Goal: Task Accomplishment & Management: Complete application form

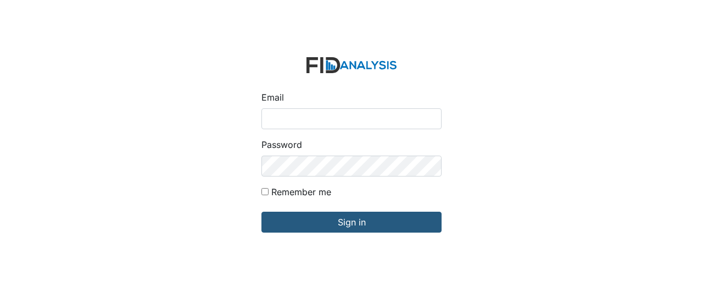
click at [317, 125] on input "Email" at bounding box center [351, 118] width 180 height 21
type input "GClark@lifeincorporated.com"
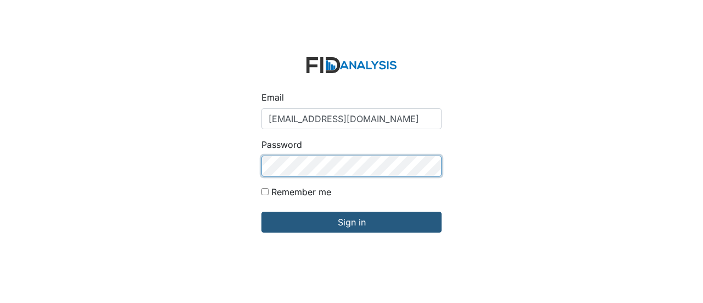
click at [261, 211] on input "Sign in" at bounding box center [351, 221] width 180 height 21
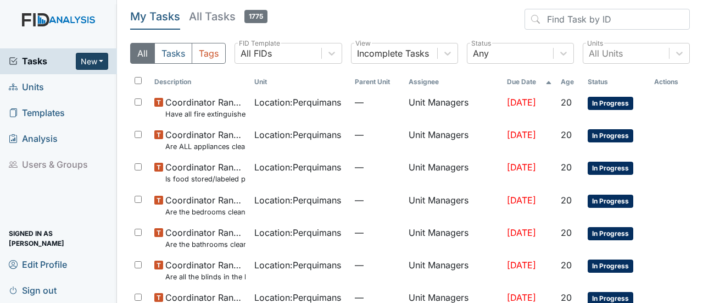
click at [94, 57] on button "New" at bounding box center [92, 61] width 33 height 17
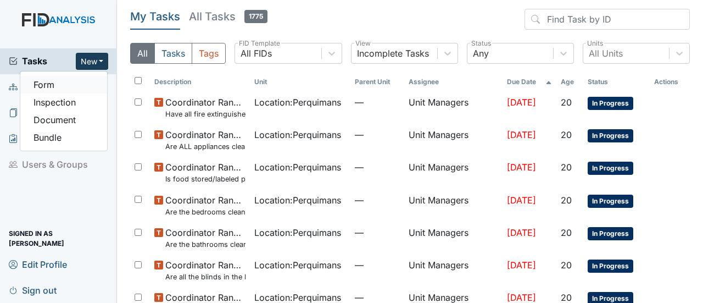
click at [61, 83] on link "Form" at bounding box center [63, 85] width 87 height 18
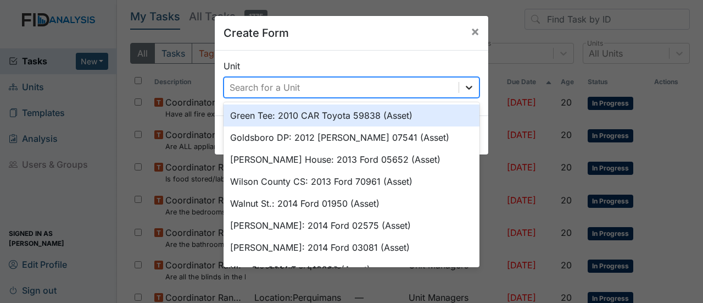
click at [464, 87] on icon at bounding box center [469, 87] width 11 height 11
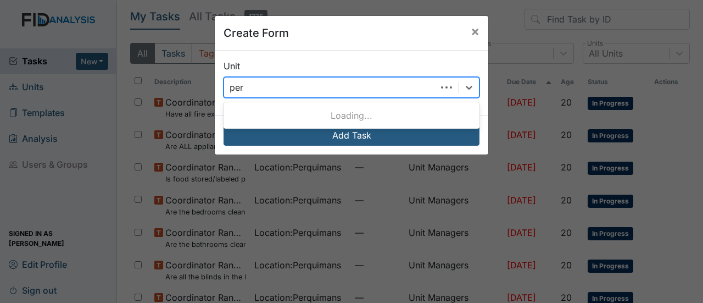
type input "perq"
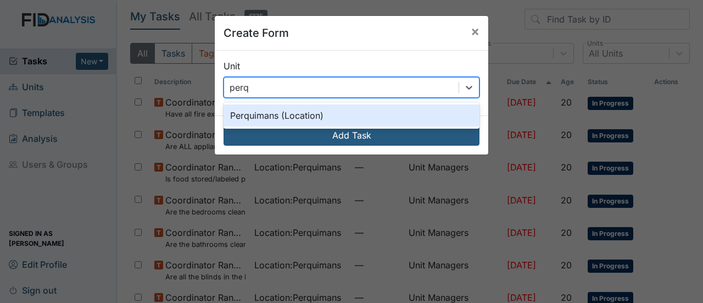
click at [283, 118] on div "Perquimans (Location)" at bounding box center [352, 115] width 256 height 22
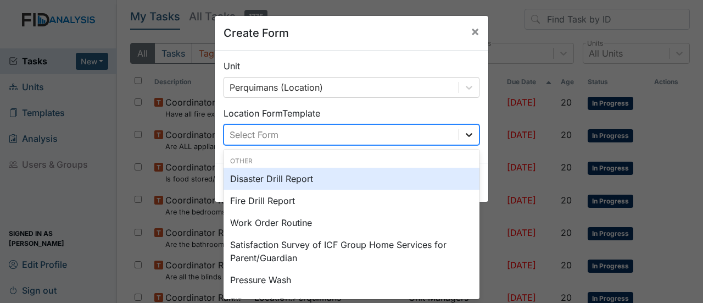
click at [468, 137] on icon at bounding box center [469, 134] width 11 height 11
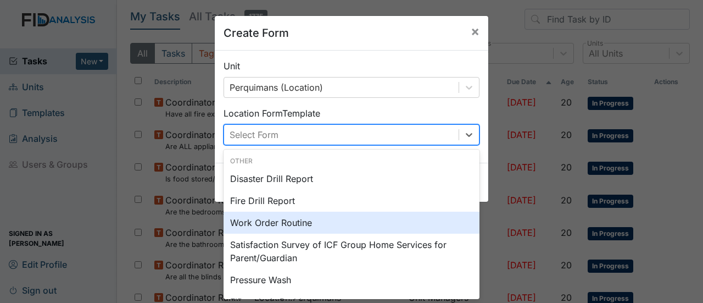
click at [344, 221] on div "Work Order Routine" at bounding box center [352, 222] width 256 height 22
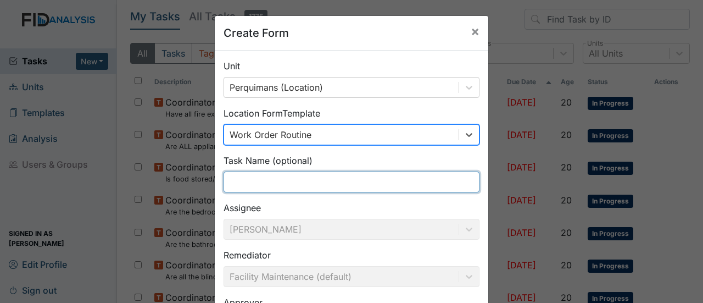
click at [259, 180] on input "text" at bounding box center [352, 181] width 256 height 21
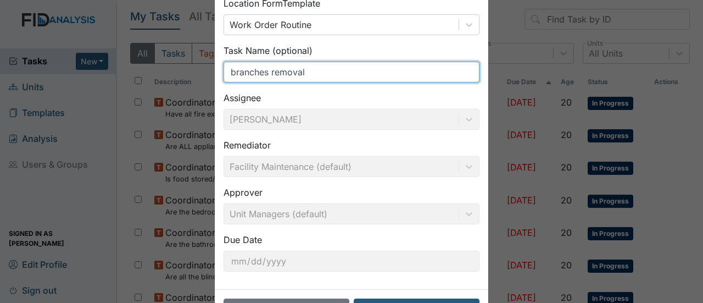
scroll to position [149, 0]
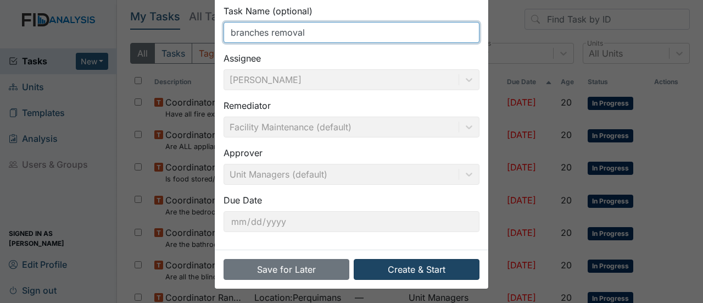
type input "branches removal"
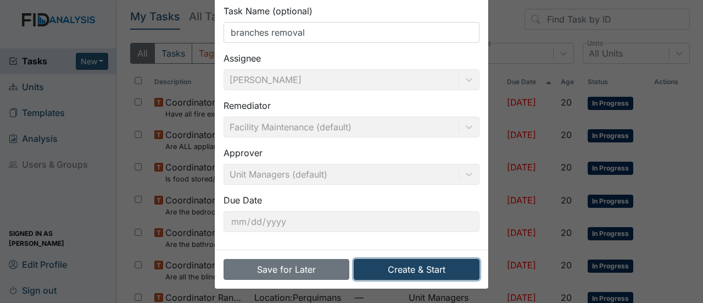
click at [397, 266] on button "Create & Start" at bounding box center [417, 269] width 126 height 21
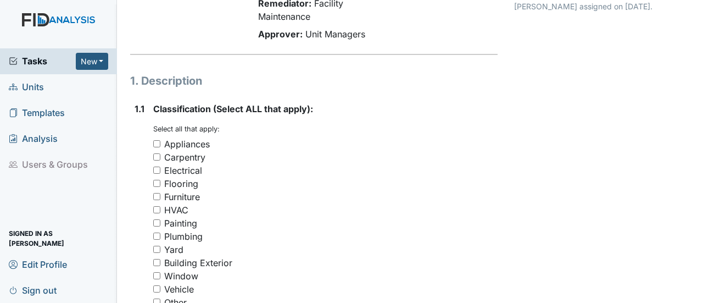
scroll to position [165, 0]
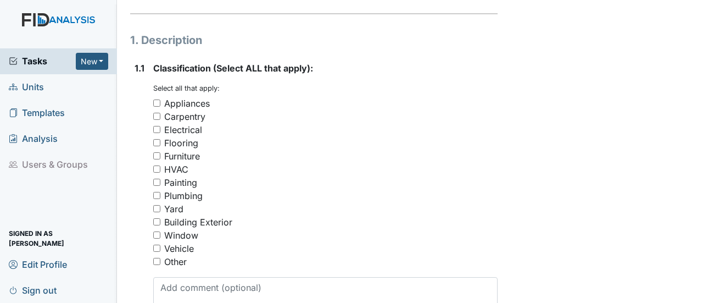
click at [155, 205] on input "Yard" at bounding box center [156, 208] width 7 height 7
checkbox input "true"
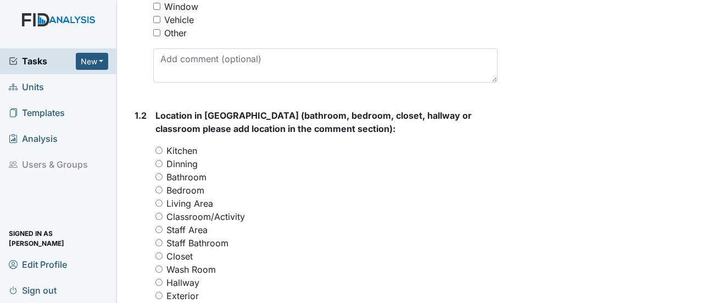
scroll to position [439, 0]
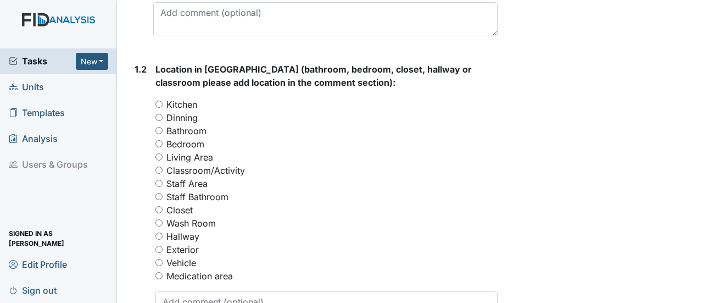
click at [159, 246] on input "Exterior" at bounding box center [158, 249] width 7 height 7
radio input "true"
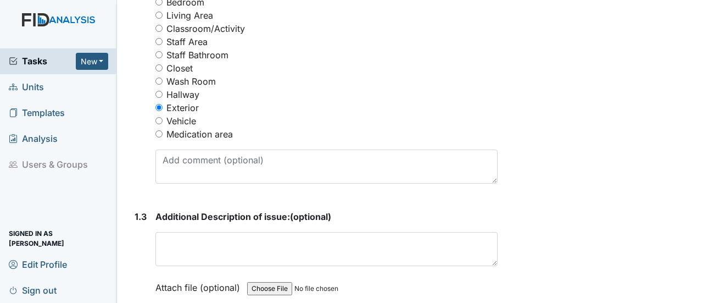
scroll to position [659, 0]
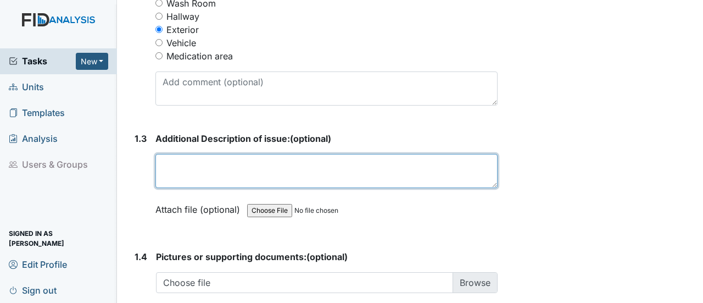
click at [180, 154] on textarea at bounding box center [326, 171] width 342 height 34
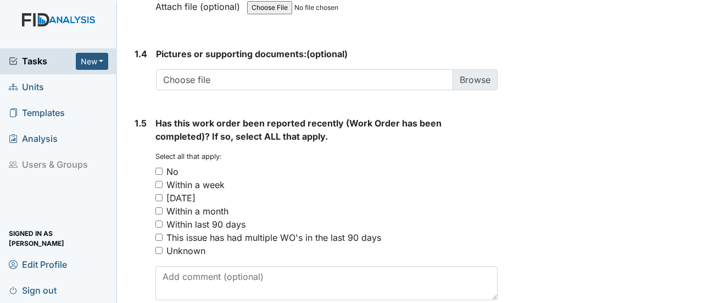
scroll to position [879, 0]
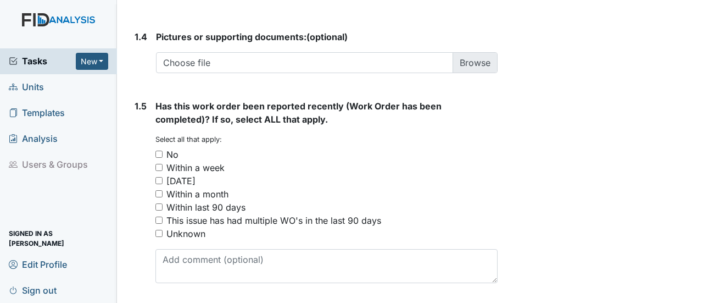
type textarea "storm over the weekend and branches off the tree. some of the branches are too …"
click at [161, 148] on div "No" at bounding box center [326, 154] width 342 height 13
click at [160, 151] on input "No" at bounding box center [158, 154] width 7 height 7
checkbox input "true"
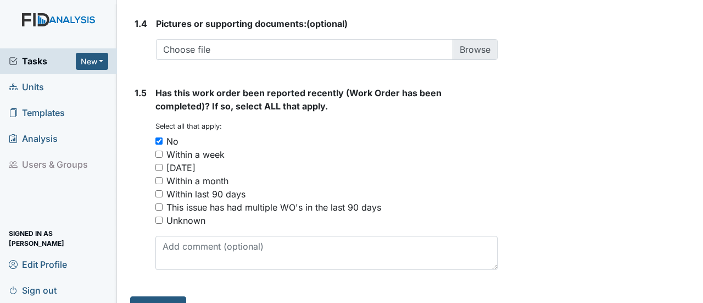
scroll to position [899, 0]
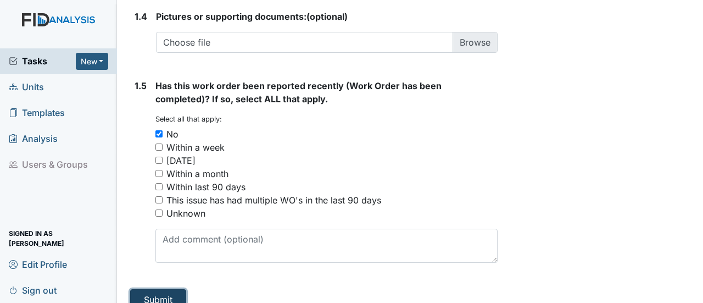
click at [155, 289] on button "Submit" at bounding box center [158, 299] width 56 height 21
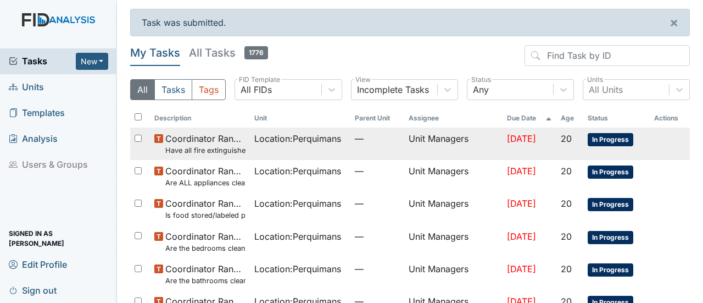
click at [618, 139] on span "In Progress" at bounding box center [611, 139] width 46 height 13
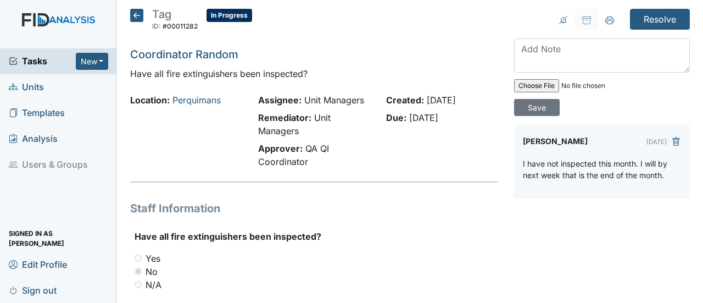
click at [141, 17] on icon at bounding box center [136, 15] width 13 height 13
